Goal: Ask a question

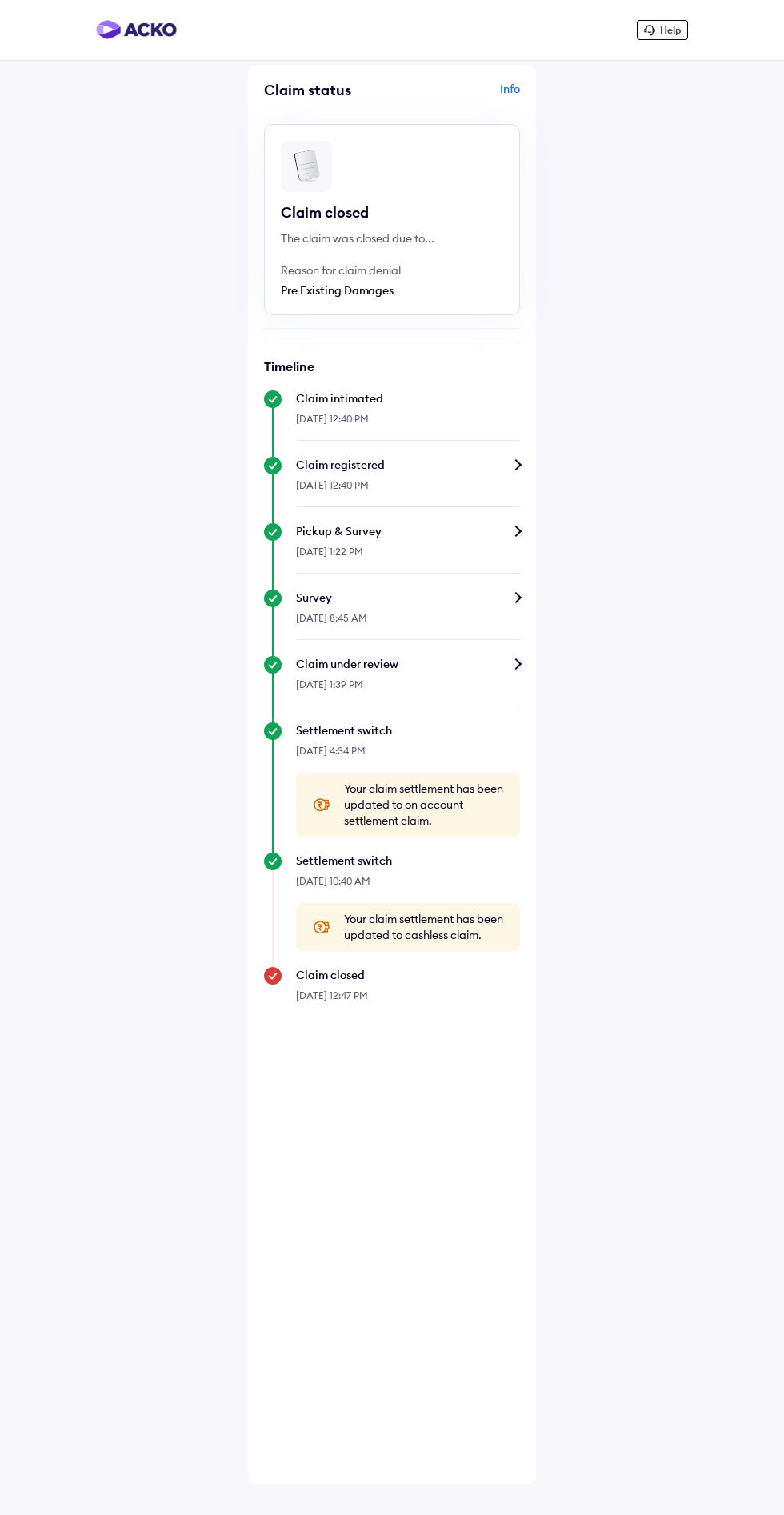
click at [670, 29] on span "Help" at bounding box center [670, 30] width 20 height 12
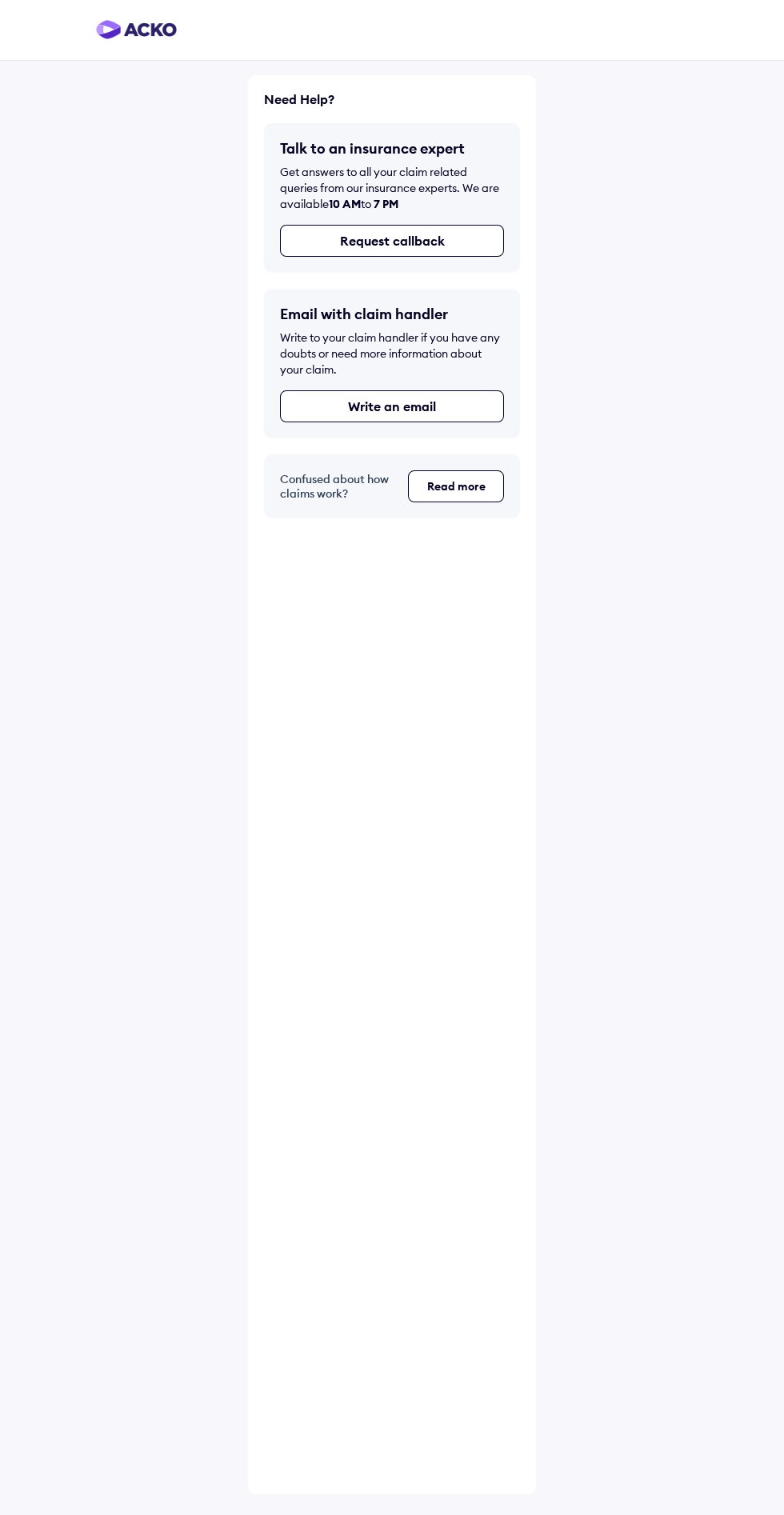
click at [429, 241] on button "Request callback" at bounding box center [392, 241] width 224 height 32
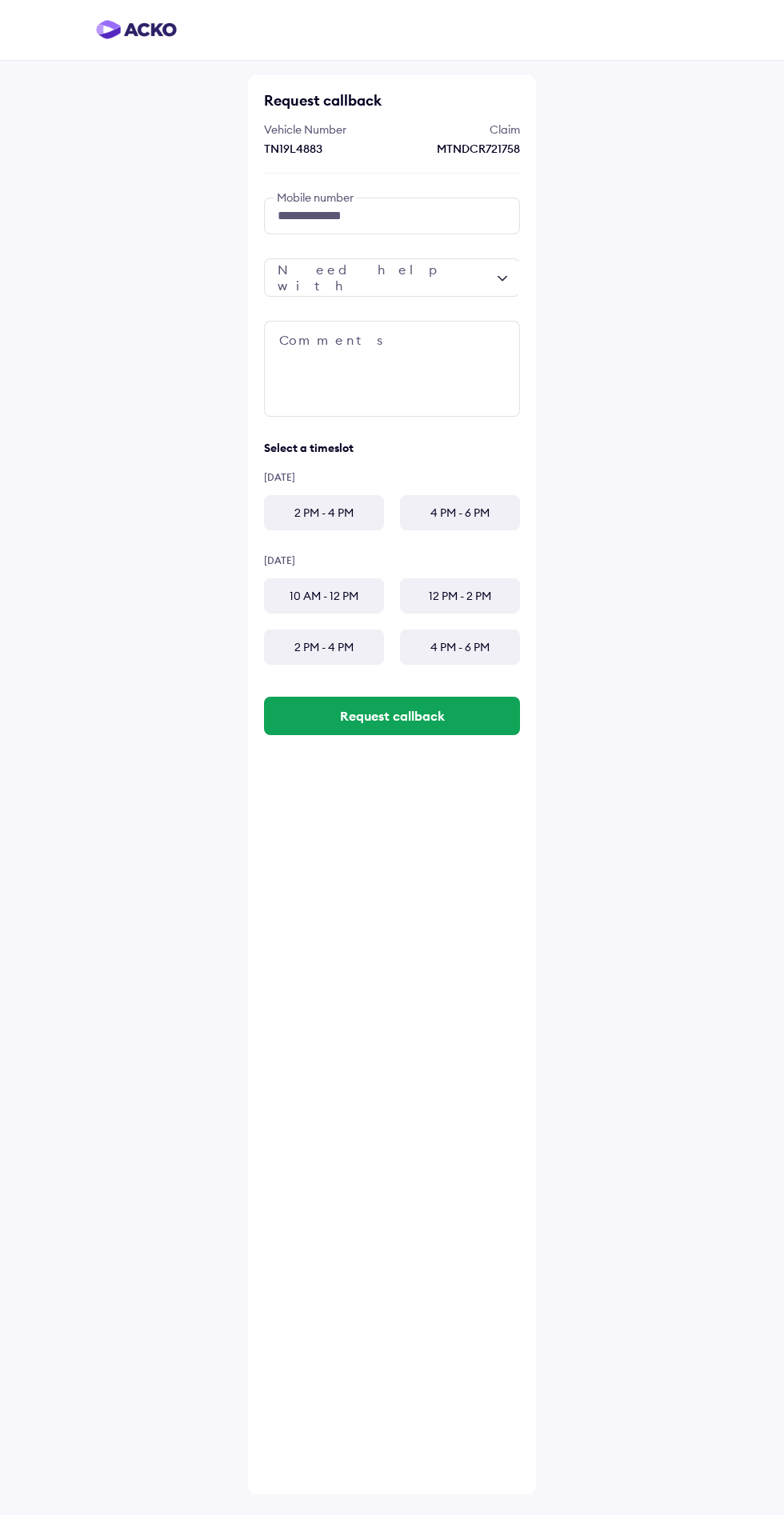
click at [549, 244] on div "**********" at bounding box center [392, 757] width 784 height 1515
click at [418, 344] on textarea at bounding box center [392, 368] width 256 height 96
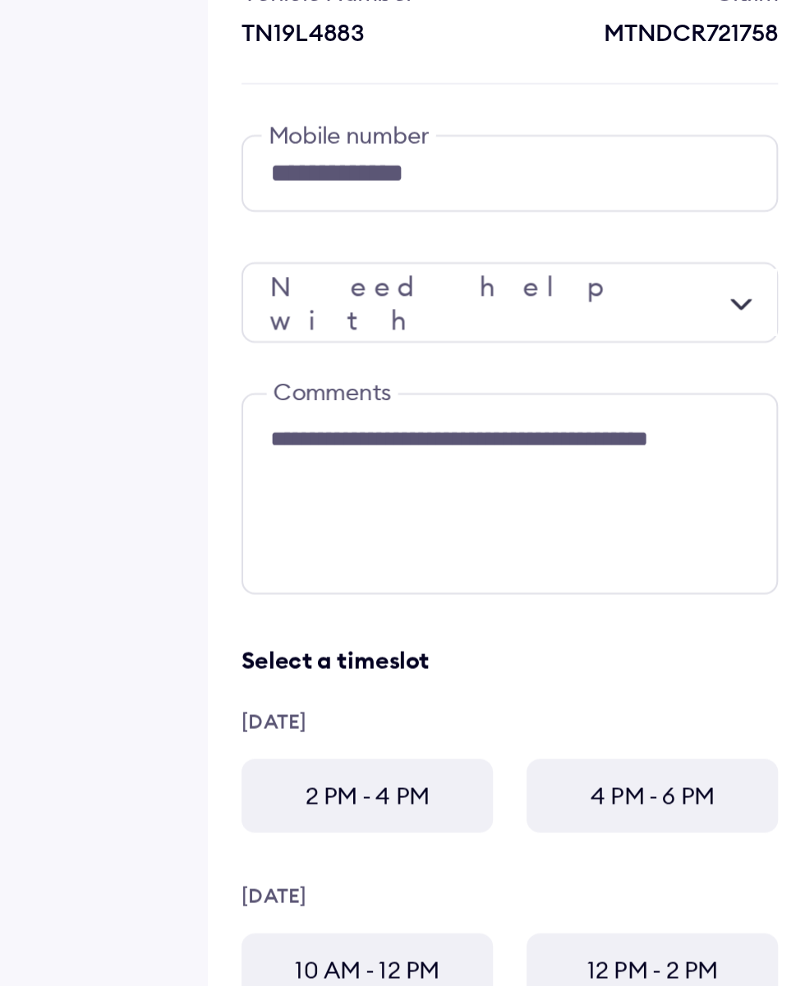
click at [347, 514] on div "2 PM - 4 PM" at bounding box center [332, 526] width 123 height 36
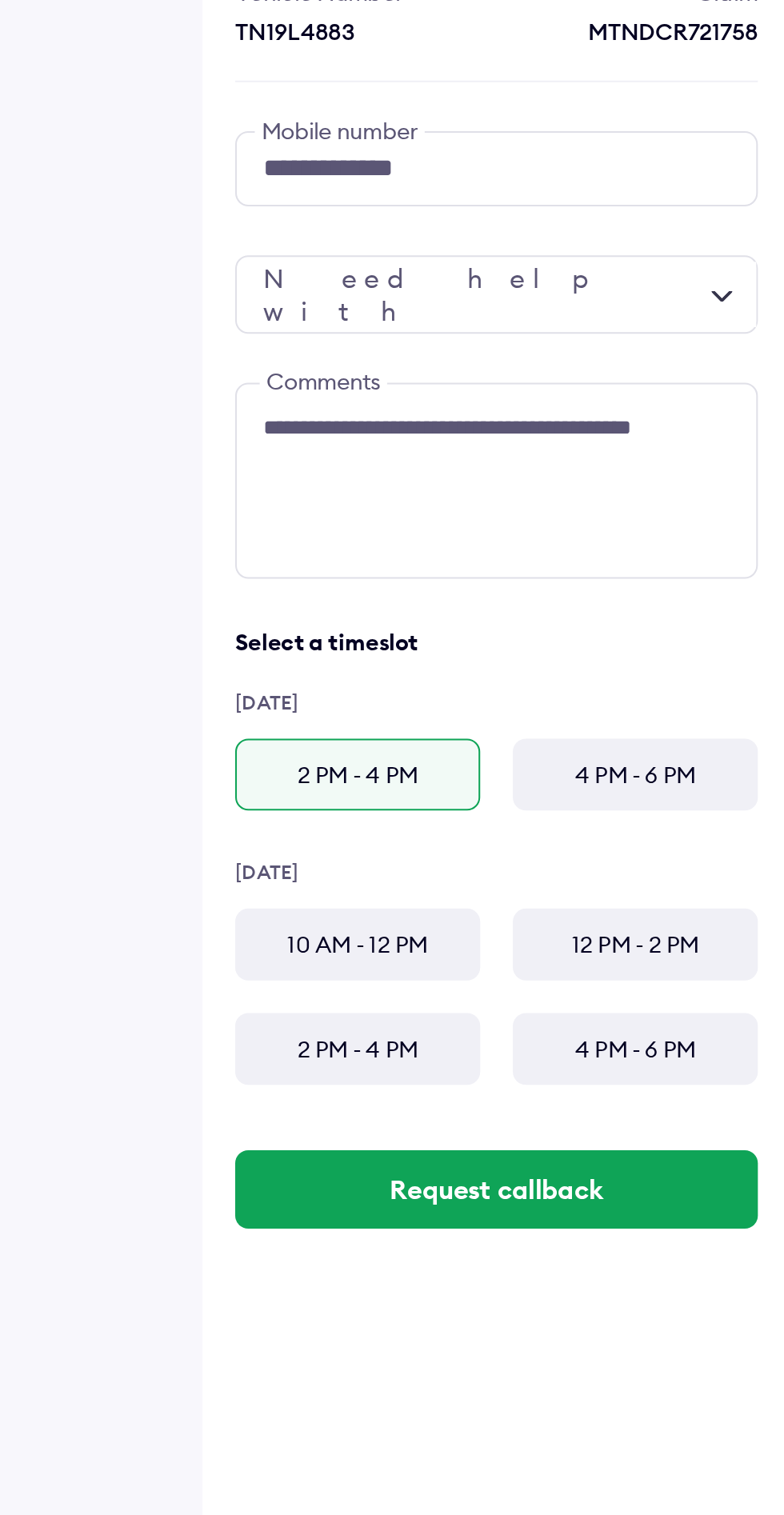
click at [343, 591] on div "10 AM - 12 PM" at bounding box center [323, 596] width 120 height 35
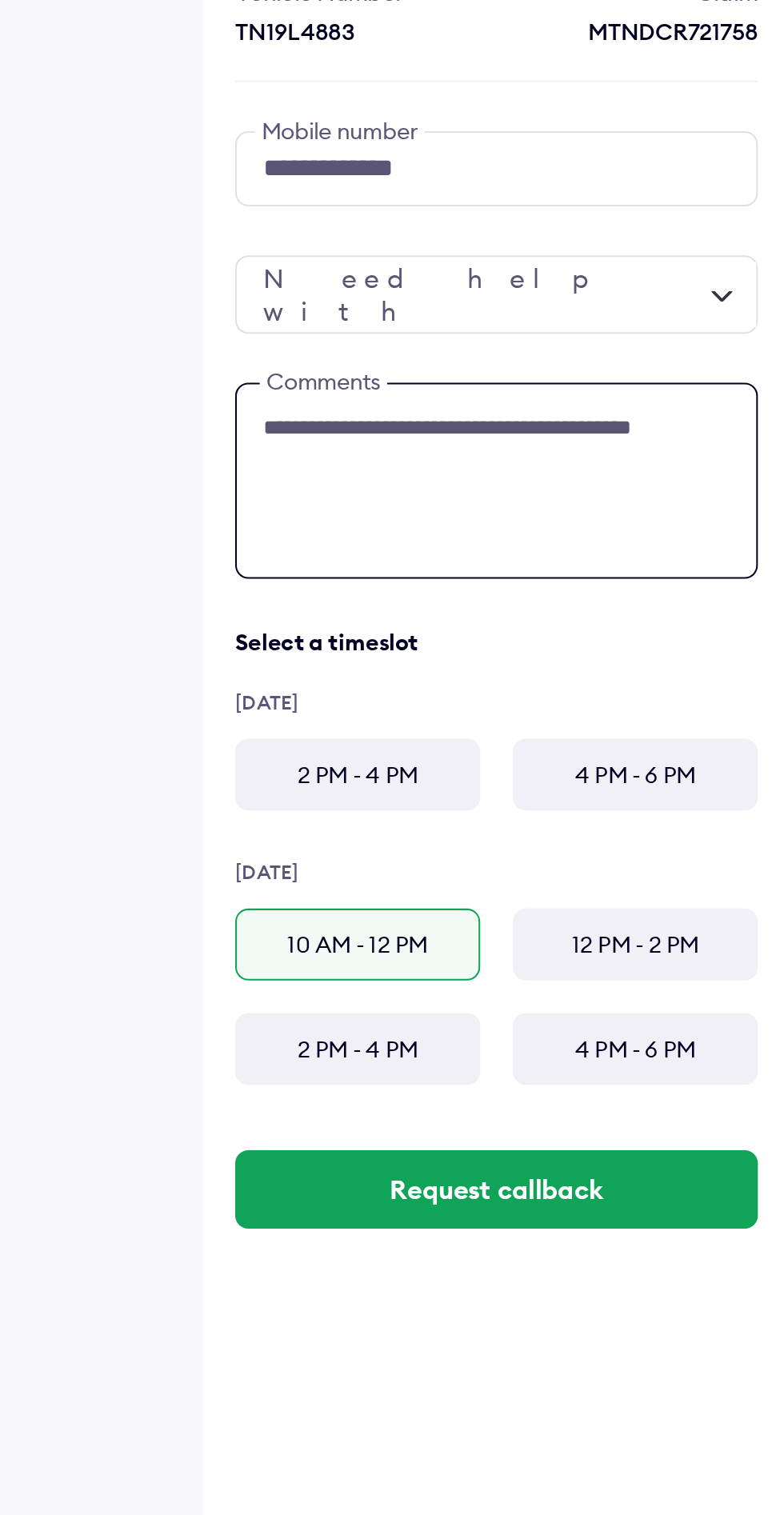
click at [327, 360] on textarea "**********" at bounding box center [392, 368] width 256 height 96
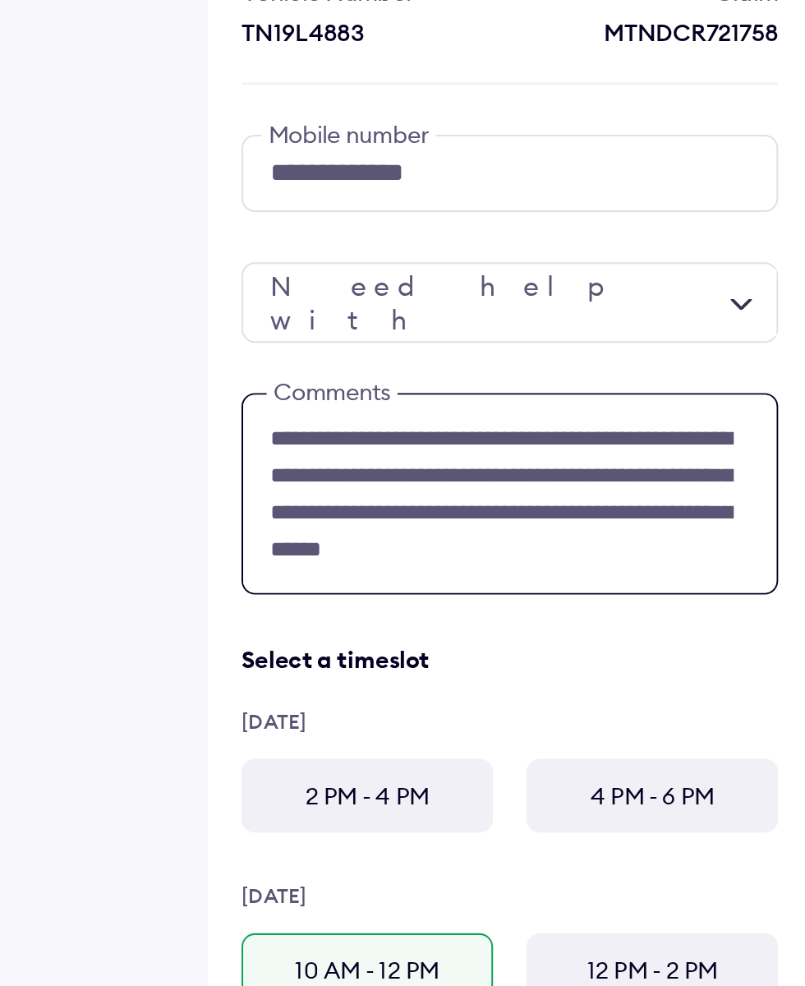
scroll to position [4, 0]
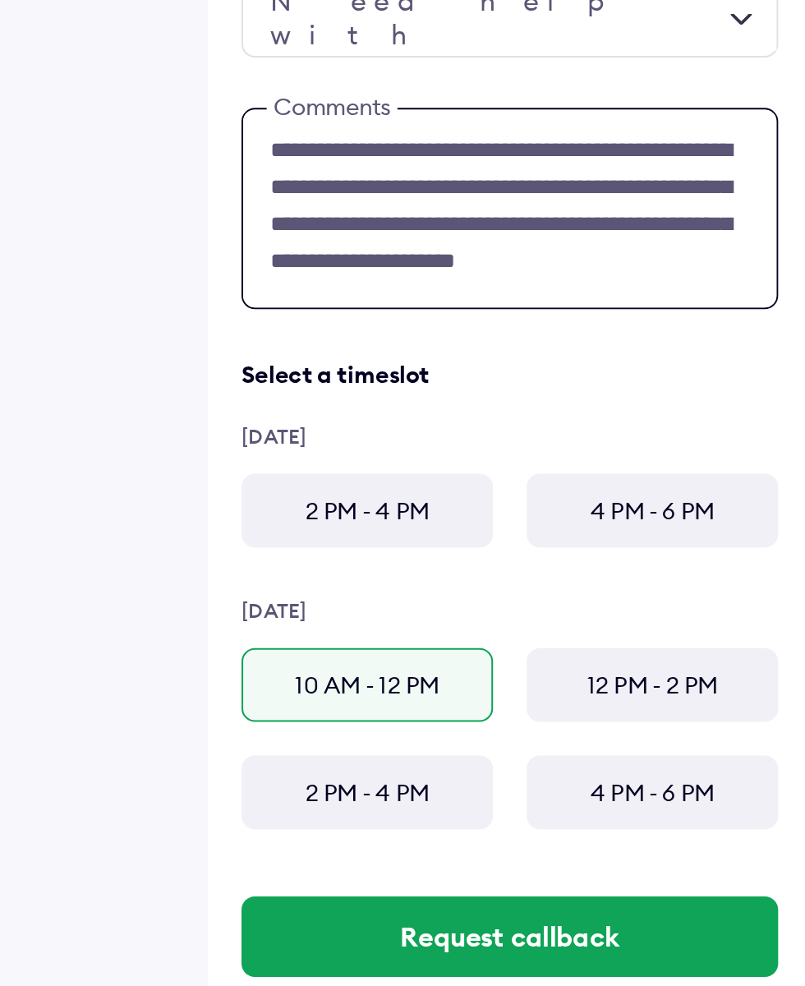
type textarea "**********"
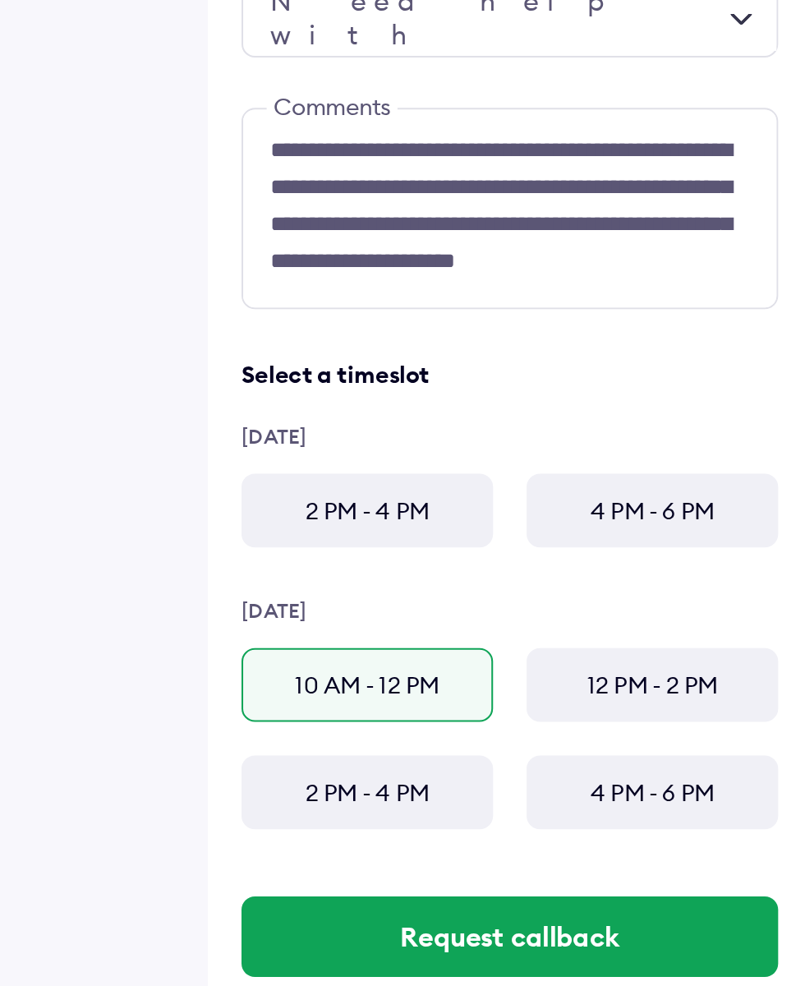
click at [359, 614] on div "10 AM - 12 PM" at bounding box center [332, 612] width 123 height 36
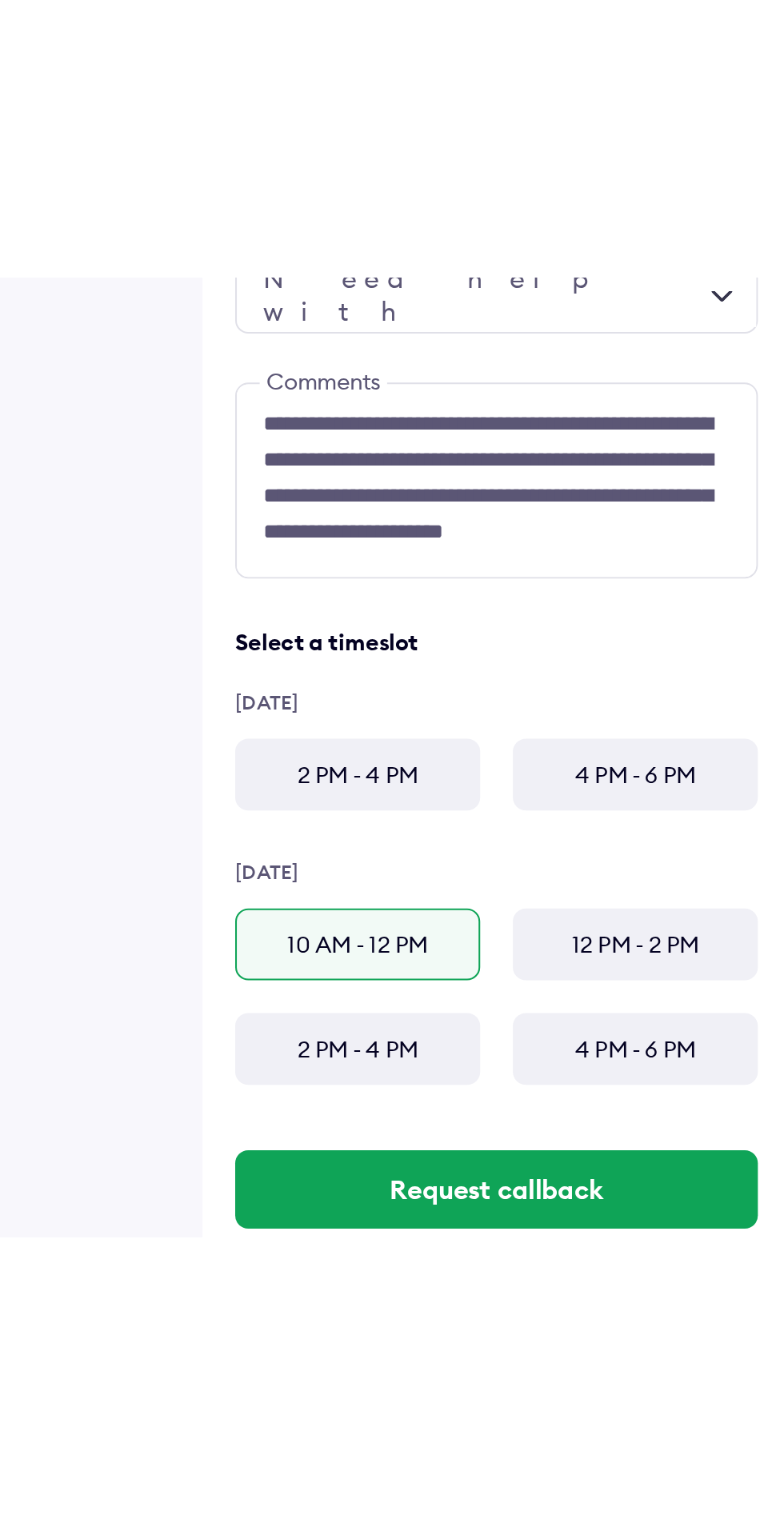
scroll to position [0, 0]
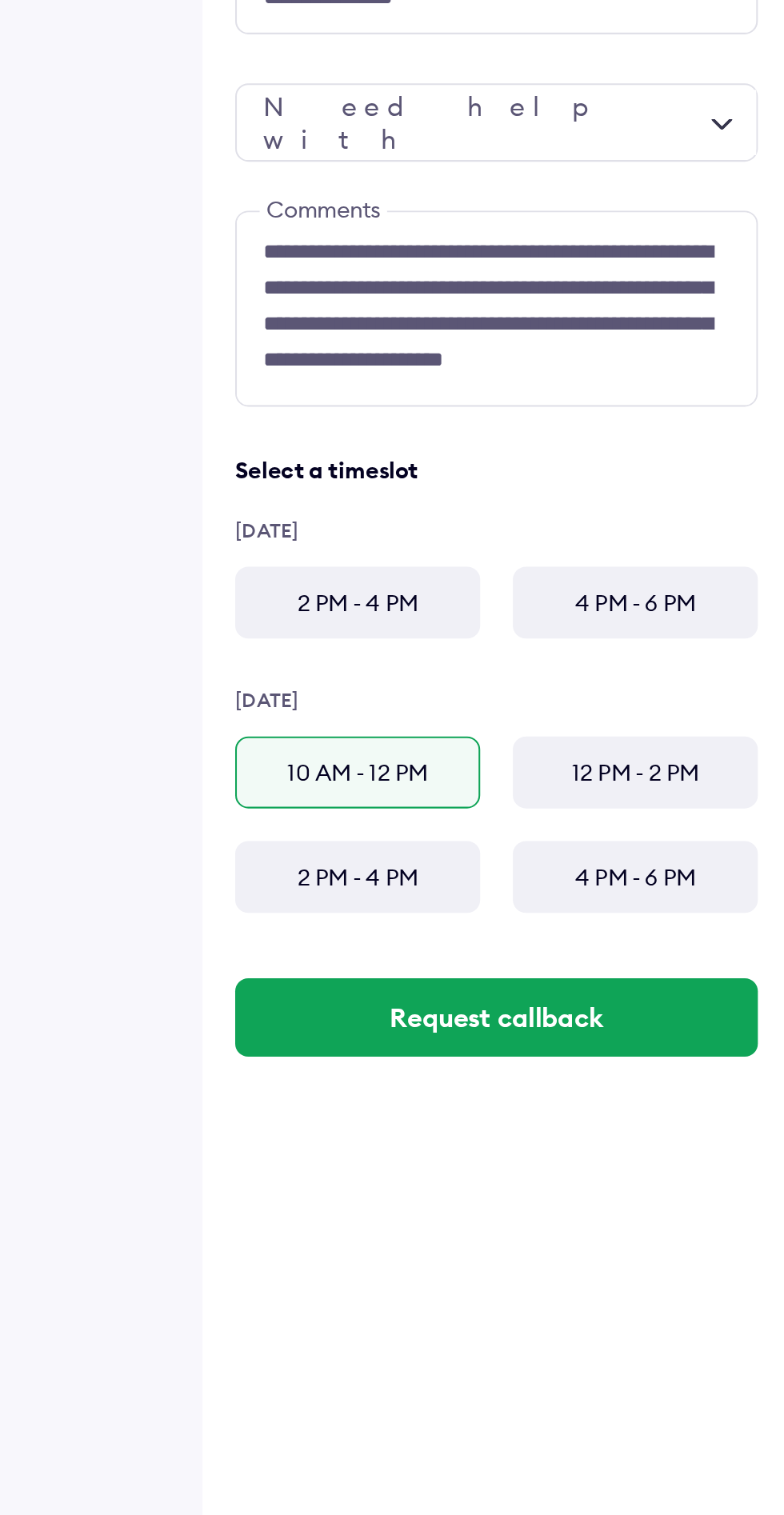
click at [343, 507] on div "2 PM - 4 PM" at bounding box center [323, 512] width 120 height 35
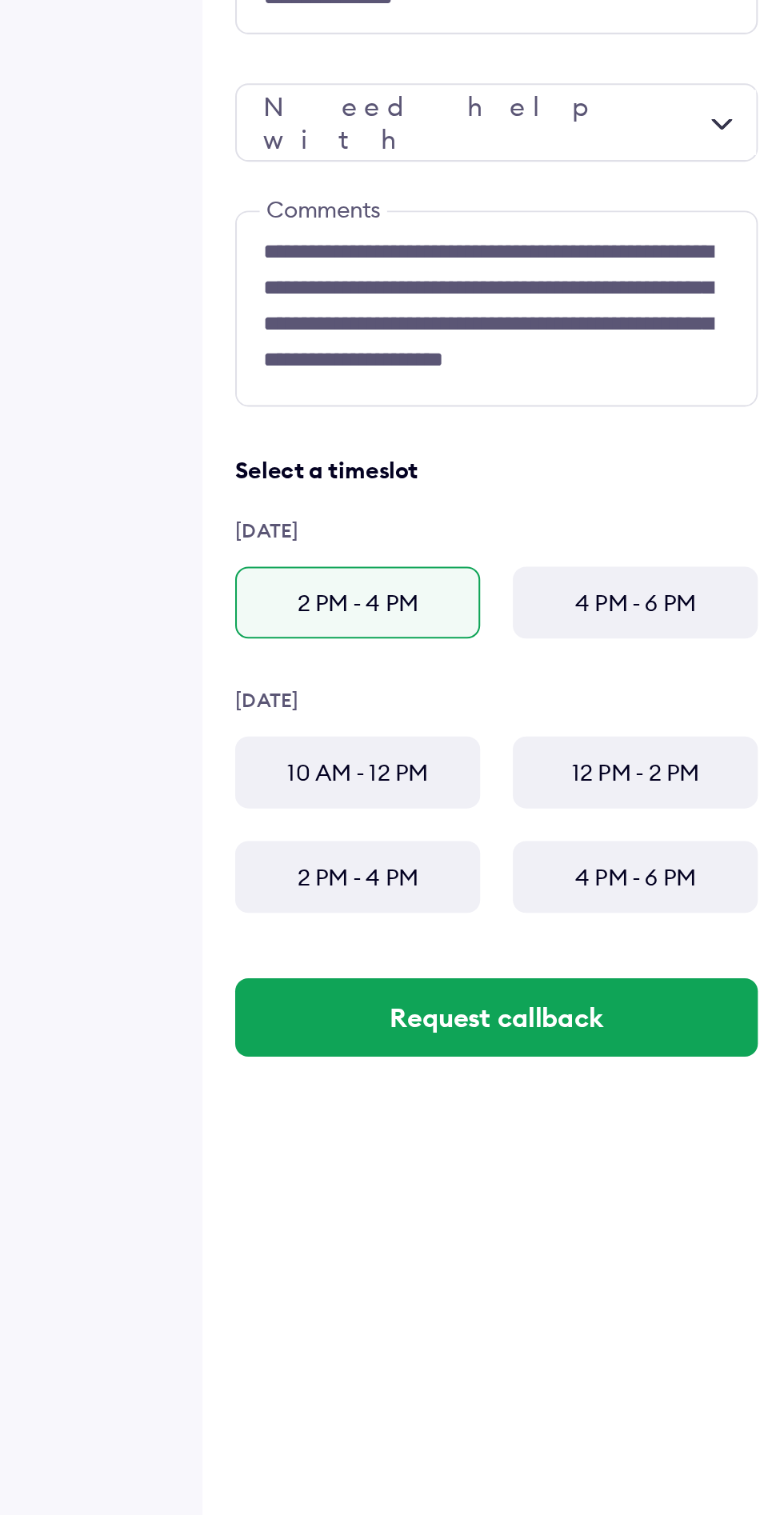
click at [418, 714] on button "Request callback" at bounding box center [392, 715] width 256 height 38
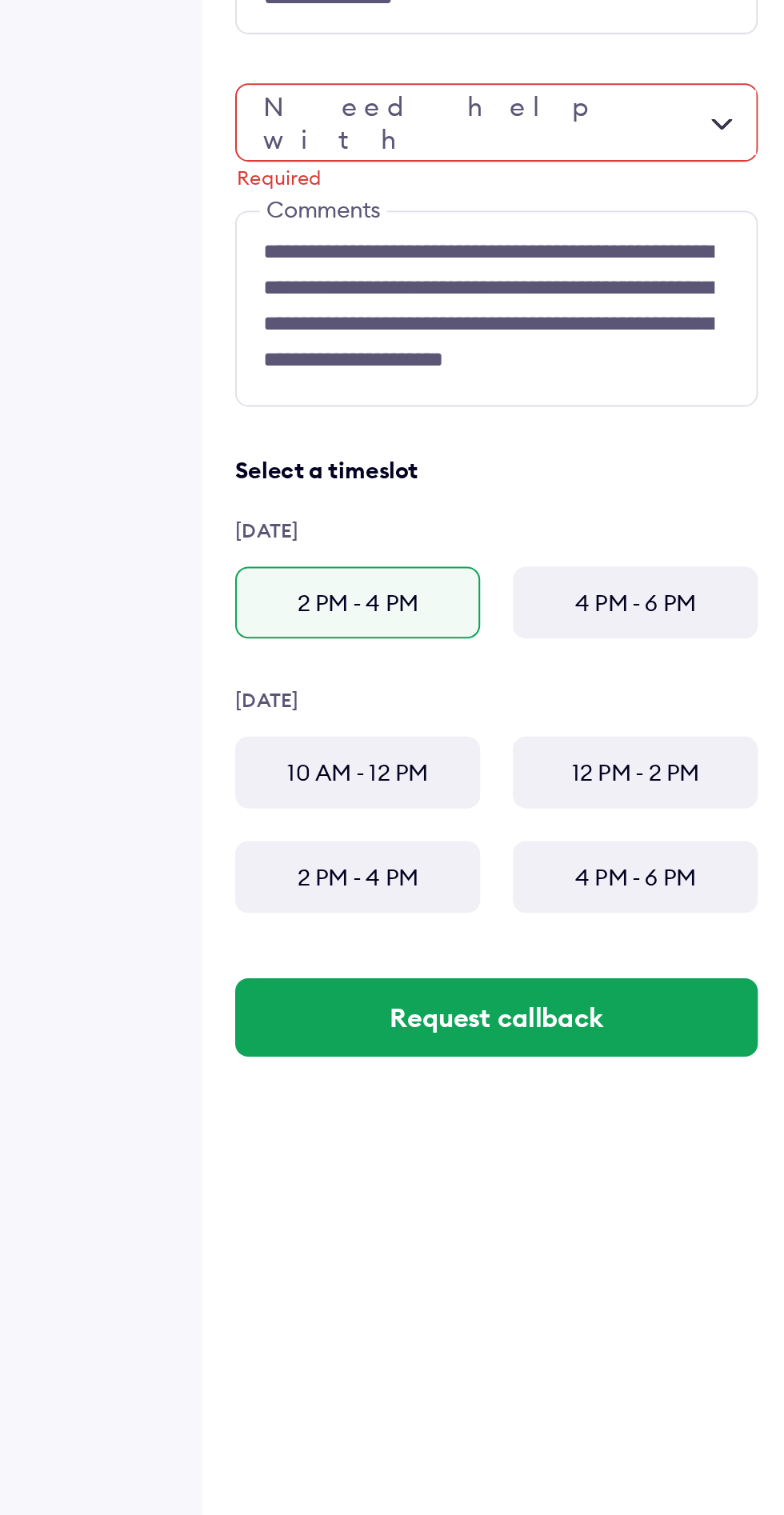
click at [508, 276] on div "Required" at bounding box center [392, 277] width 256 height 38
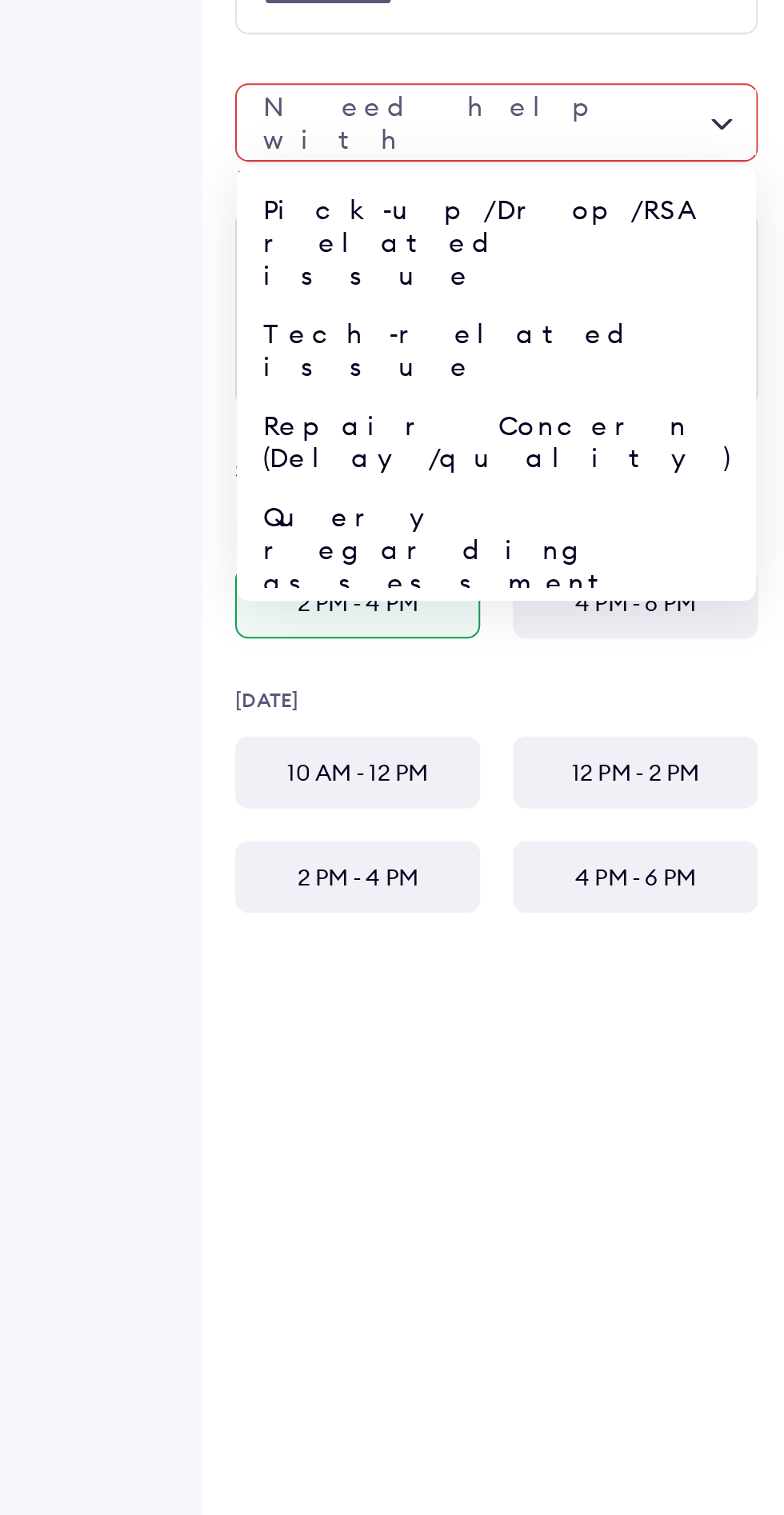
click at [431, 411] on div "Repair Concern (Delay/quality)" at bounding box center [392, 434] width 254 height 45
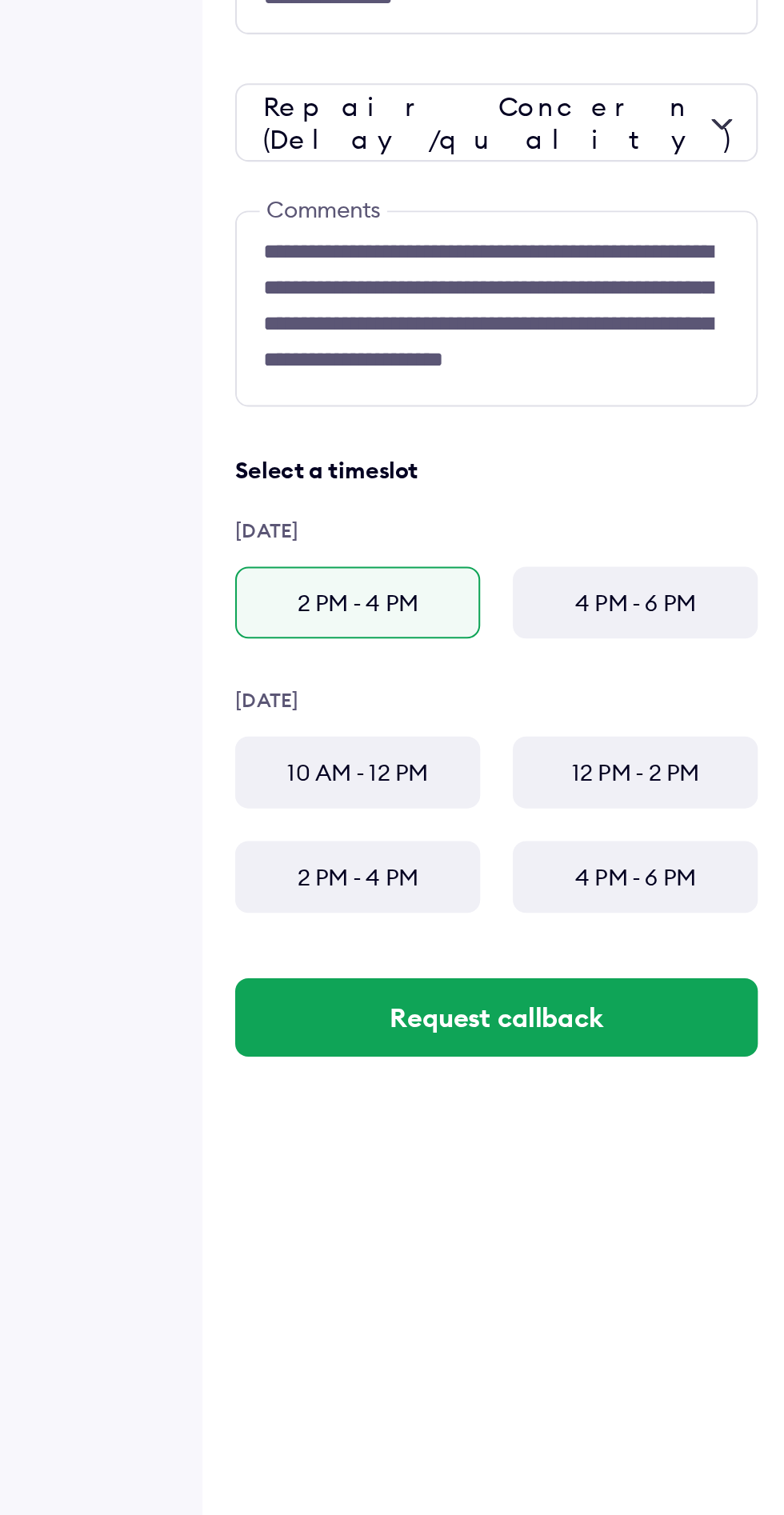
click at [413, 718] on button "Request callback" at bounding box center [392, 715] width 256 height 38
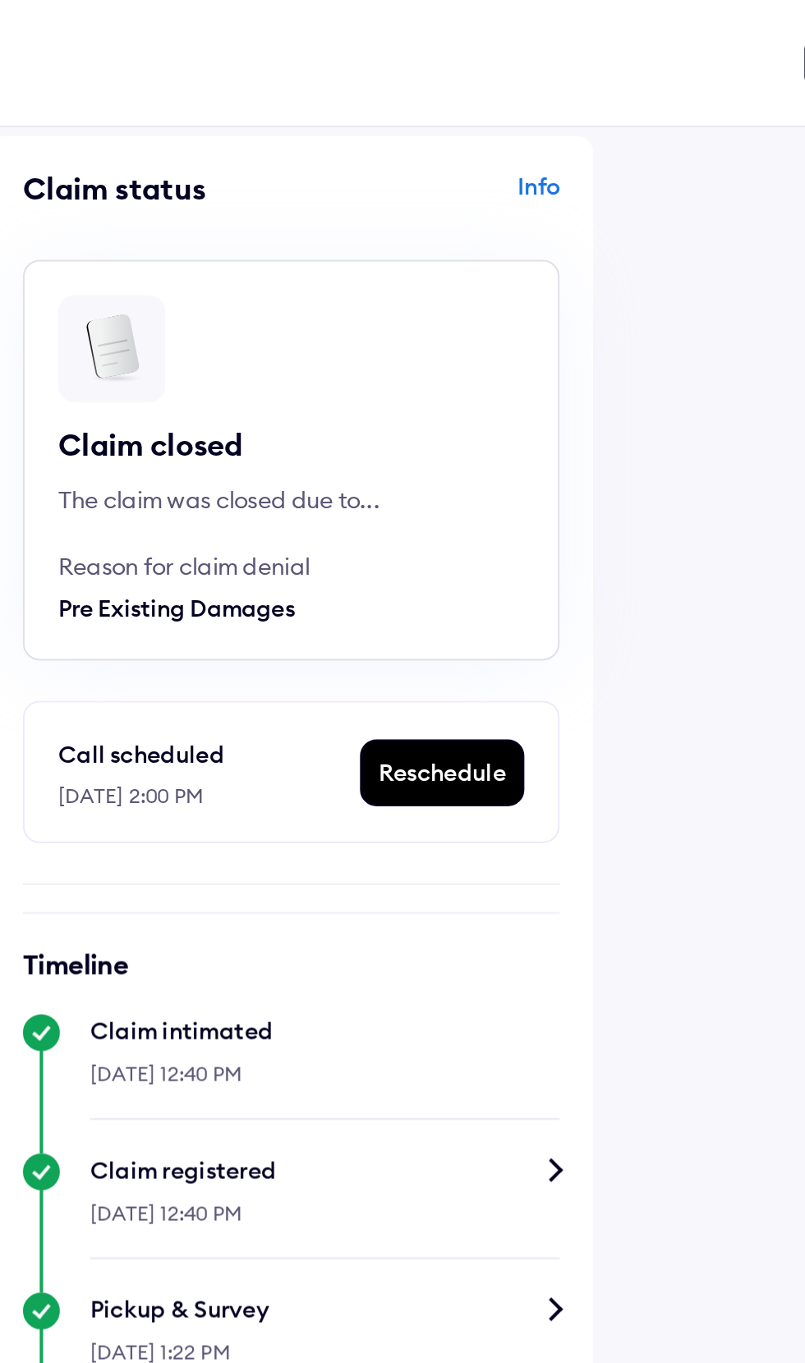
click at [374, 293] on div "Pre Existing Damages" at bounding box center [378, 298] width 181 height 16
click at [480, 368] on div "Reschedule" at bounding box center [476, 378] width 79 height 31
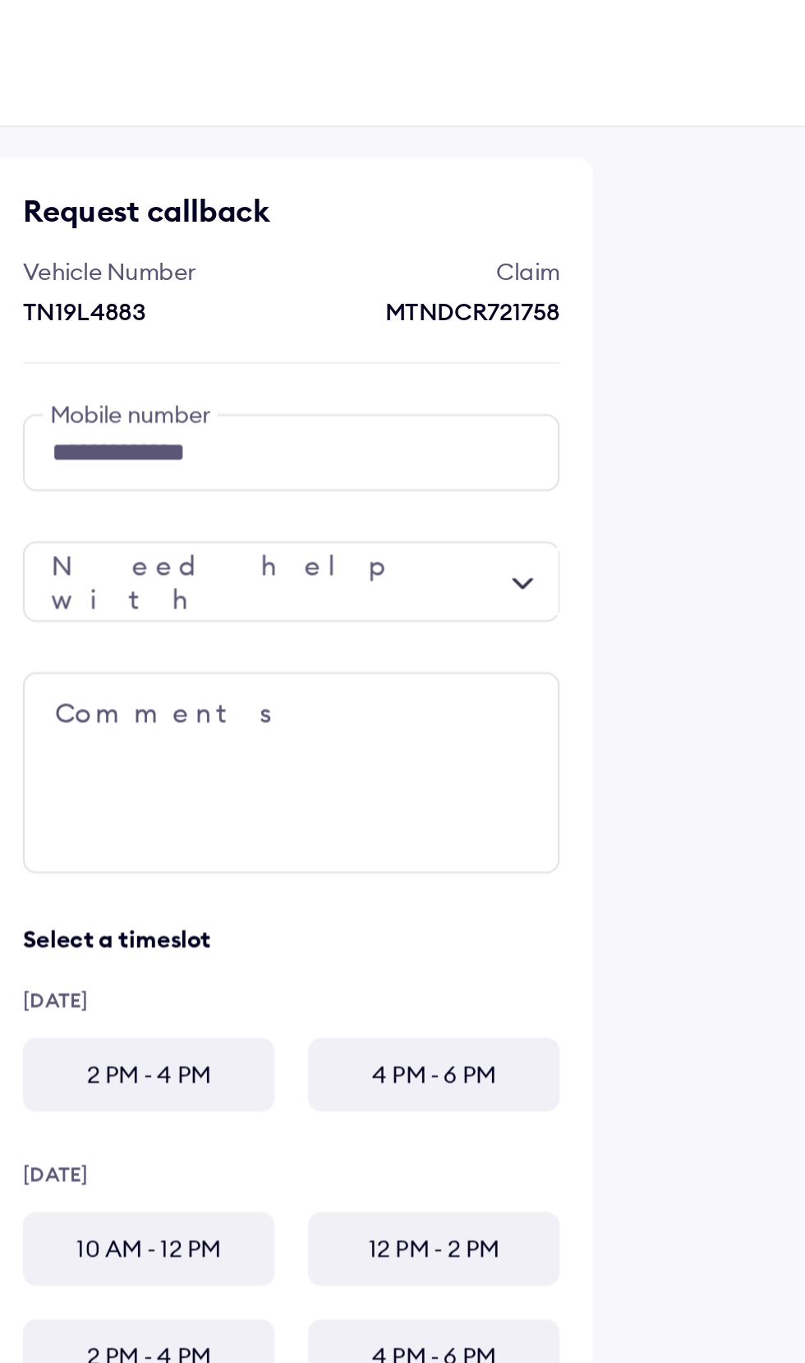
click at [532, 285] on div at bounding box center [402, 284] width 263 height 39
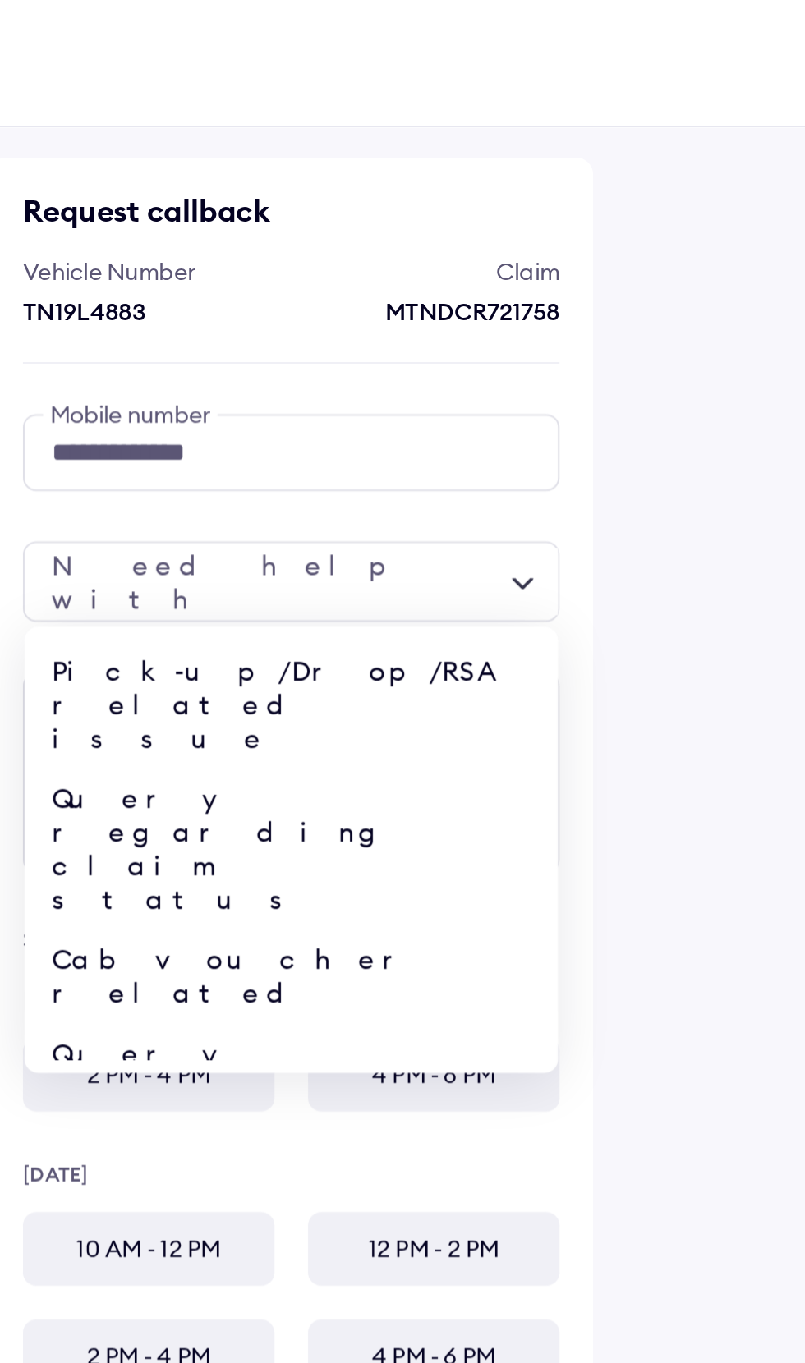
click at [440, 629] on div "Repair Concern (Delay/quality)" at bounding box center [402, 652] width 261 height 46
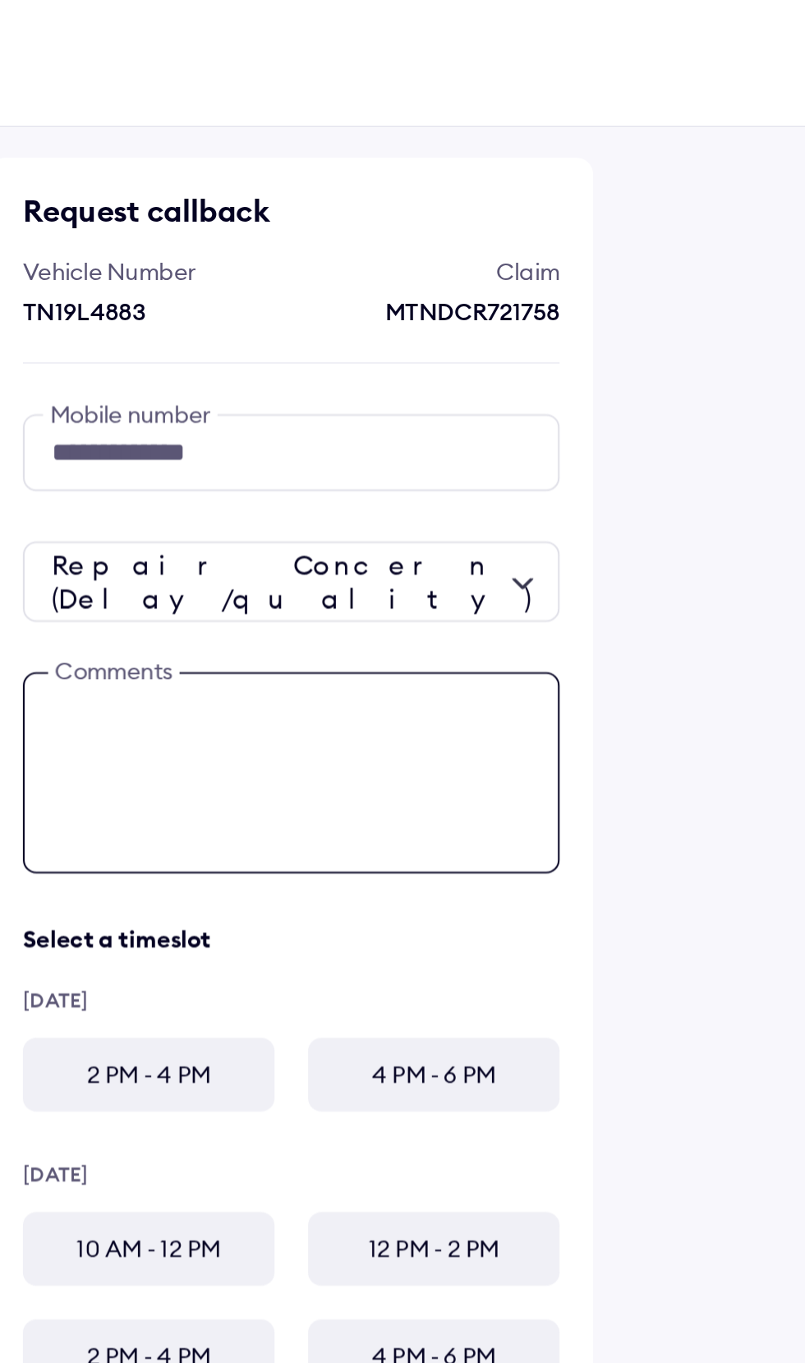
click at [375, 348] on textarea at bounding box center [402, 378] width 263 height 99
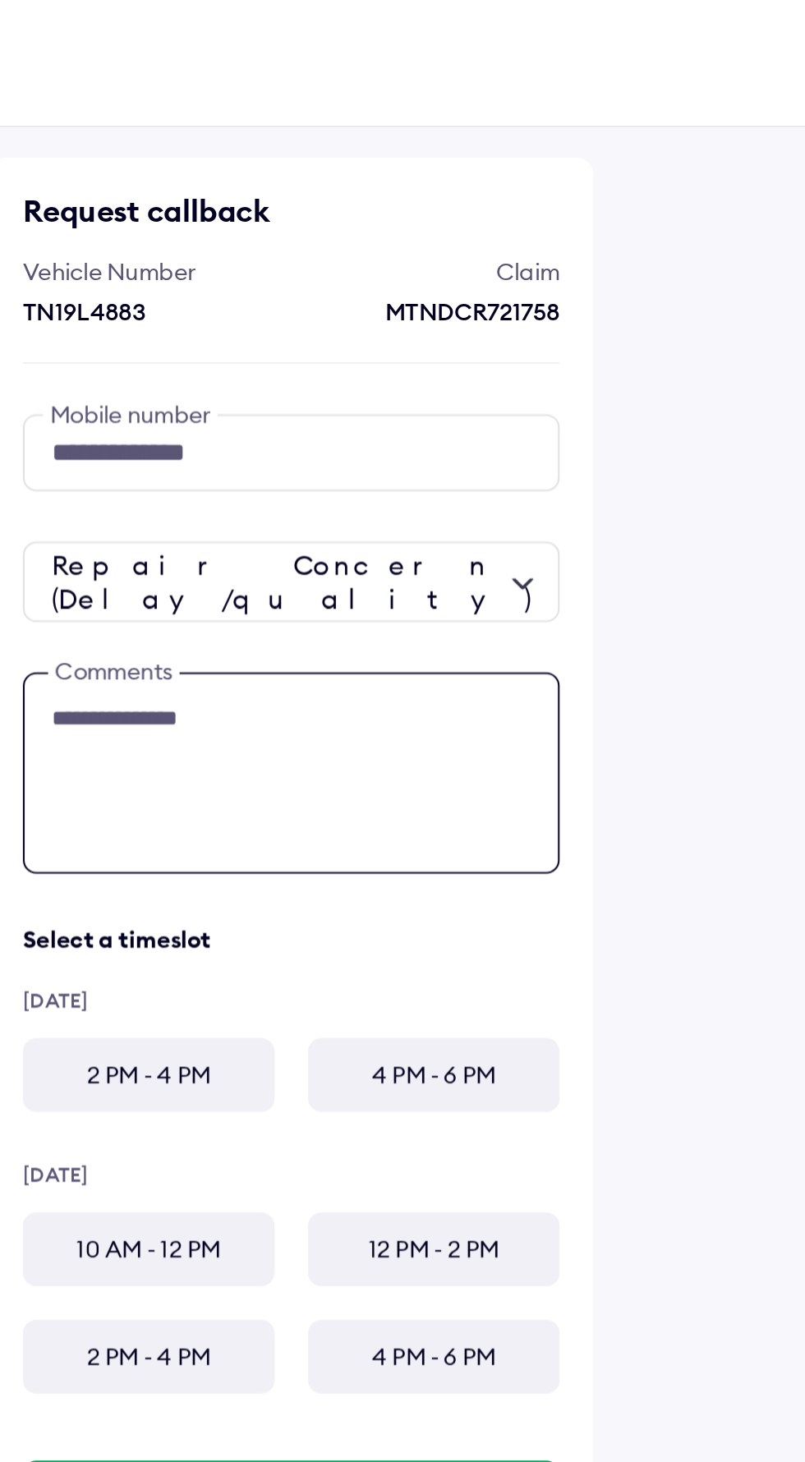
type textarea "**********"
